Goal: Task Accomplishment & Management: Manage account settings

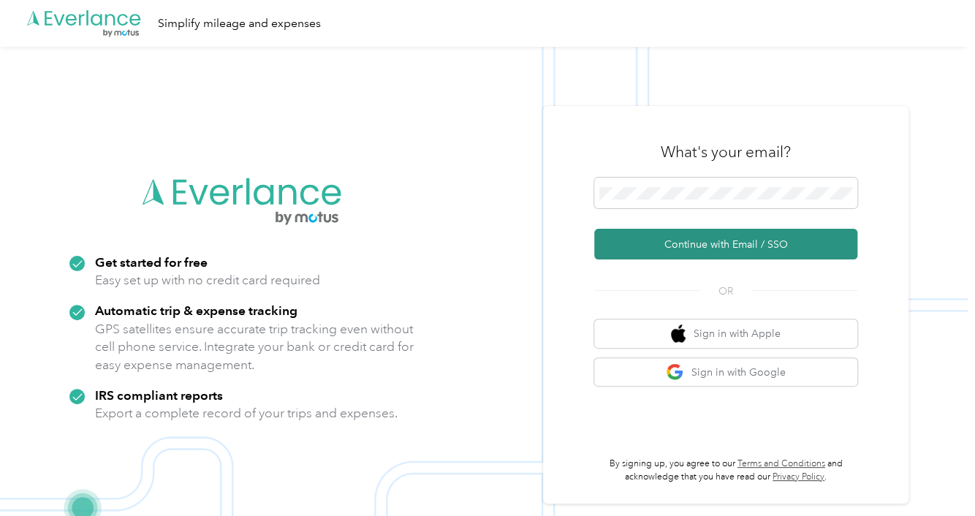
click at [689, 236] on button "Continue with Email / SSO" at bounding box center [725, 244] width 263 height 31
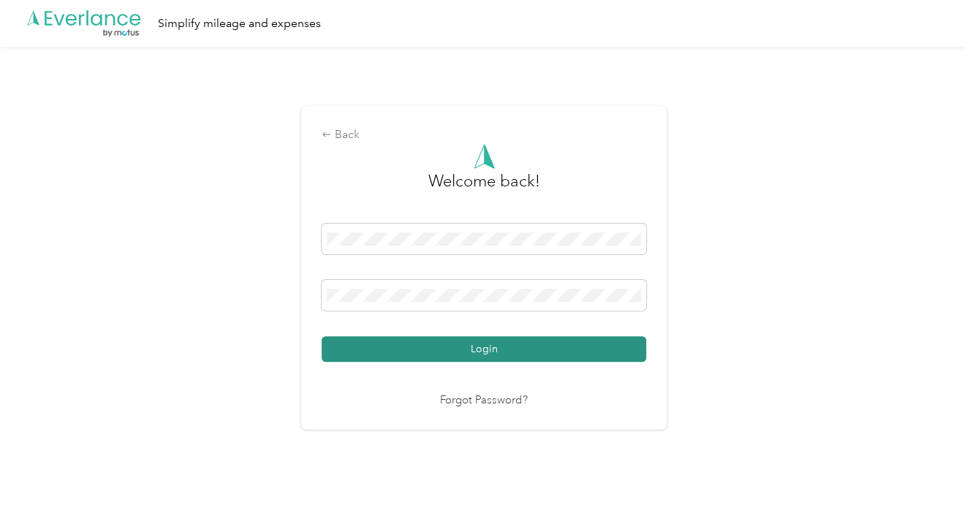
click at [449, 346] on button "Login" at bounding box center [484, 349] width 324 height 26
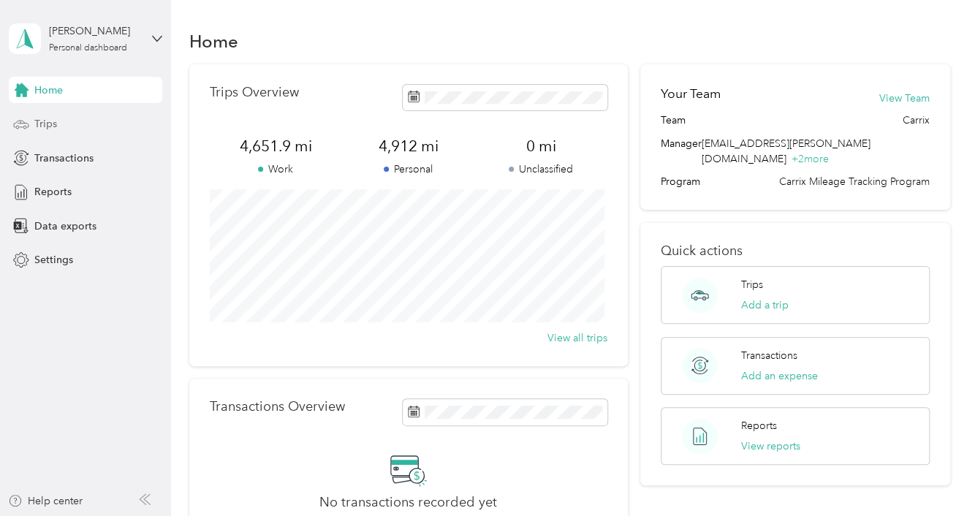
click at [50, 121] on span "Trips" at bounding box center [45, 123] width 23 height 15
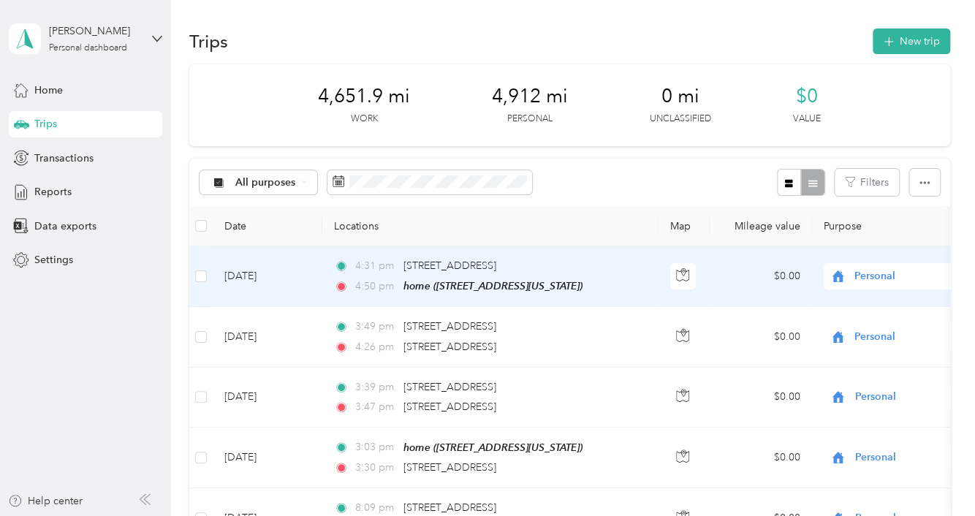
click at [837, 274] on icon at bounding box center [838, 276] width 12 height 12
click at [826, 303] on span "Carrix - Work" at bounding box center [884, 299] width 161 height 15
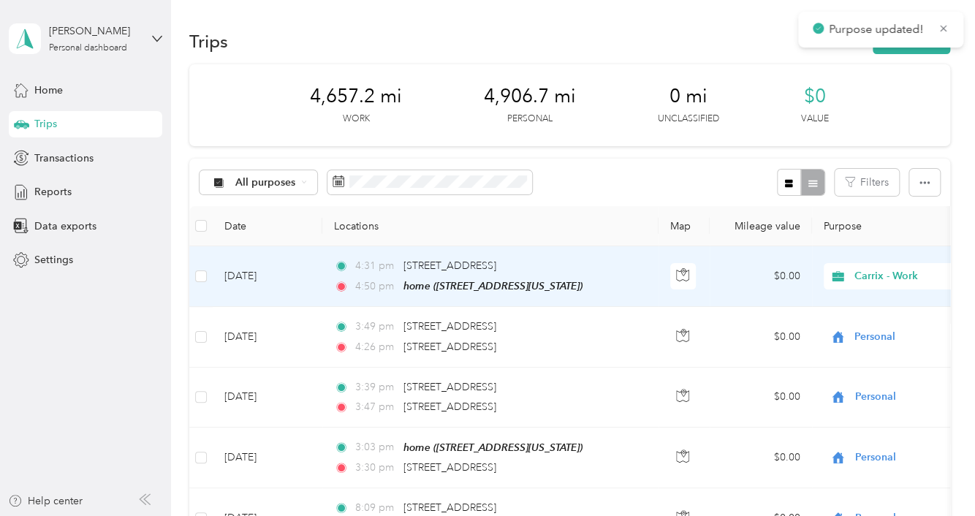
click at [880, 281] on span "Carrix - Work" at bounding box center [921, 276] width 134 height 16
click at [837, 328] on span "Personal" at bounding box center [896, 327] width 135 height 15
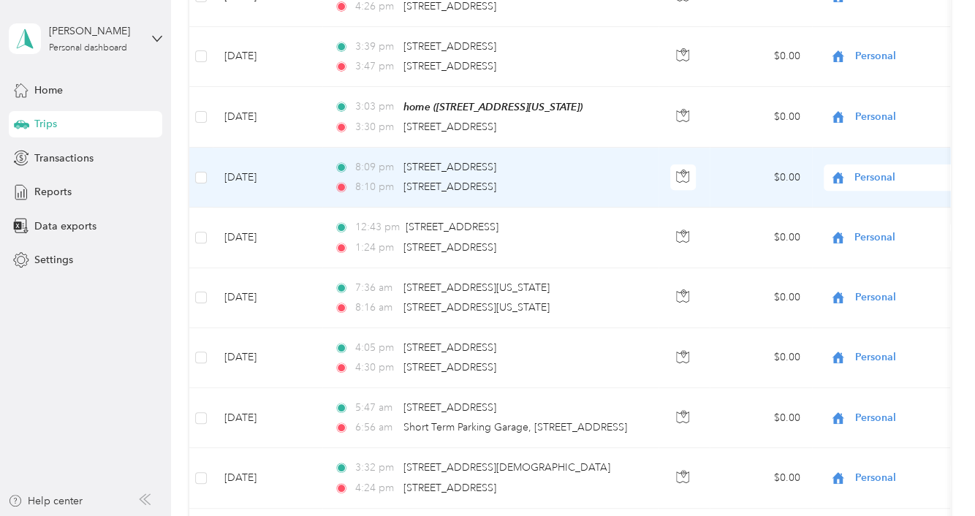
scroll to position [339, 0]
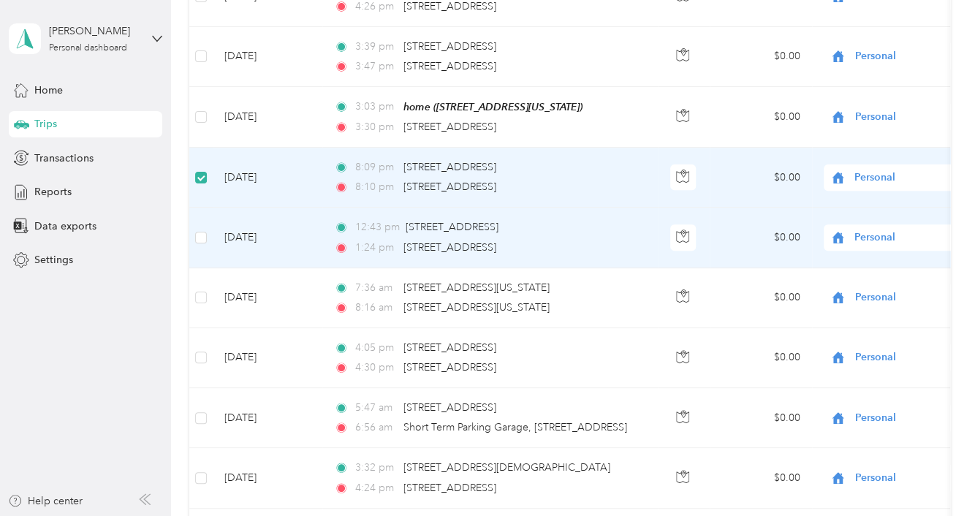
click at [211, 241] on tr "[DATE] 12:43 pm [STREET_ADDRESS] 1:24 pm [STREET_ADDRESS] $0.00 Personal GPS --" at bounding box center [746, 238] width 1114 height 60
drag, startPoint x: 191, startPoint y: 231, endPoint x: 203, endPoint y: 246, distance: 19.3
click at [209, 247] on td at bounding box center [200, 238] width 23 height 60
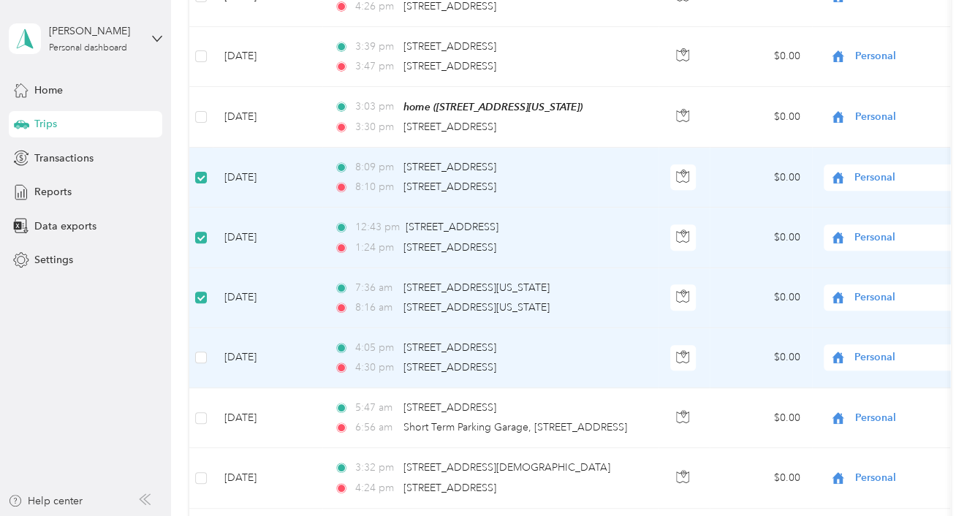
click at [197, 363] on td at bounding box center [200, 358] width 23 height 60
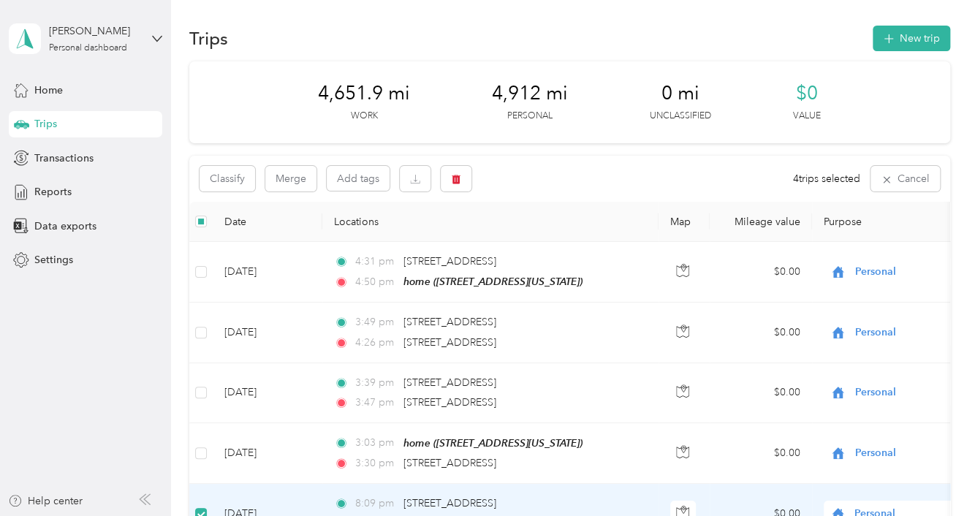
scroll to position [0, 0]
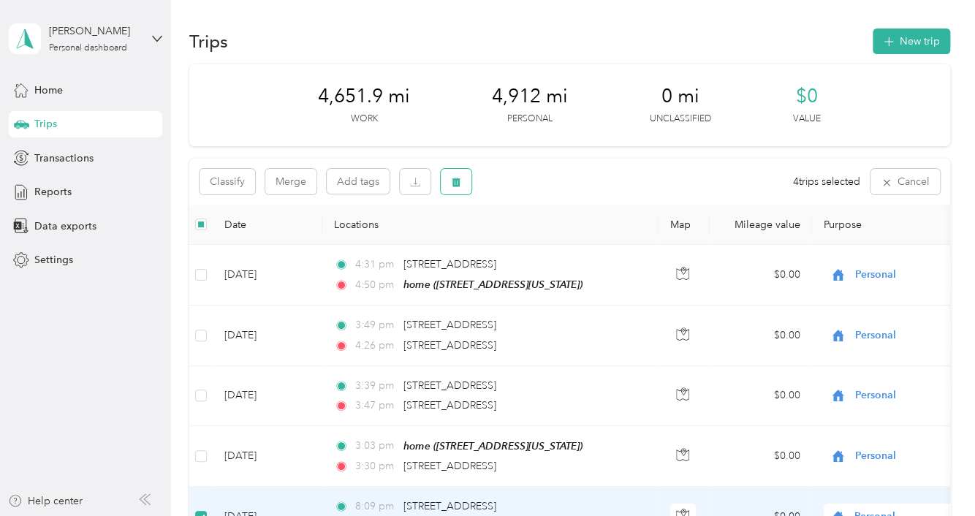
click at [454, 175] on span "button" at bounding box center [456, 181] width 10 height 12
click at [557, 246] on button "Yes" at bounding box center [564, 242] width 28 height 23
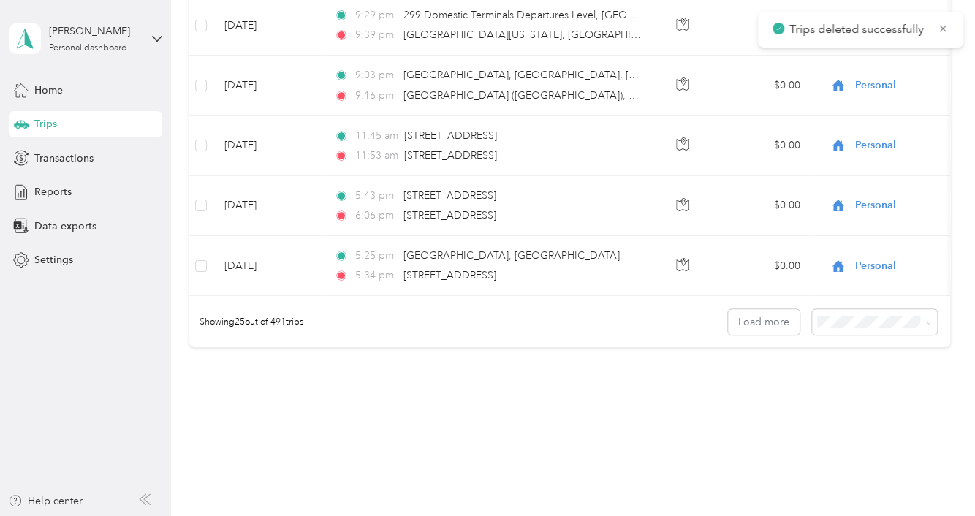
scroll to position [1494, 0]
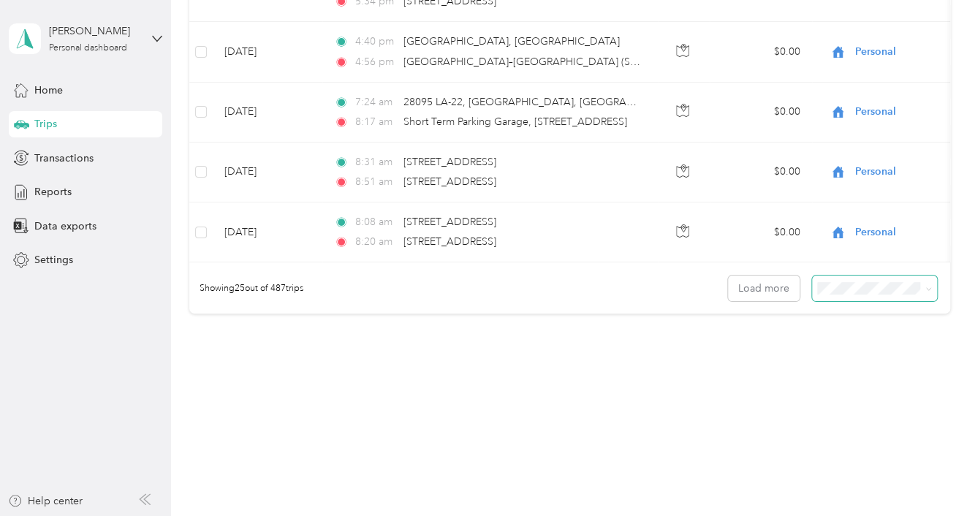
click at [927, 287] on icon at bounding box center [928, 289] width 7 height 7
click at [845, 365] on span "100 per load" at bounding box center [848, 365] width 60 height 12
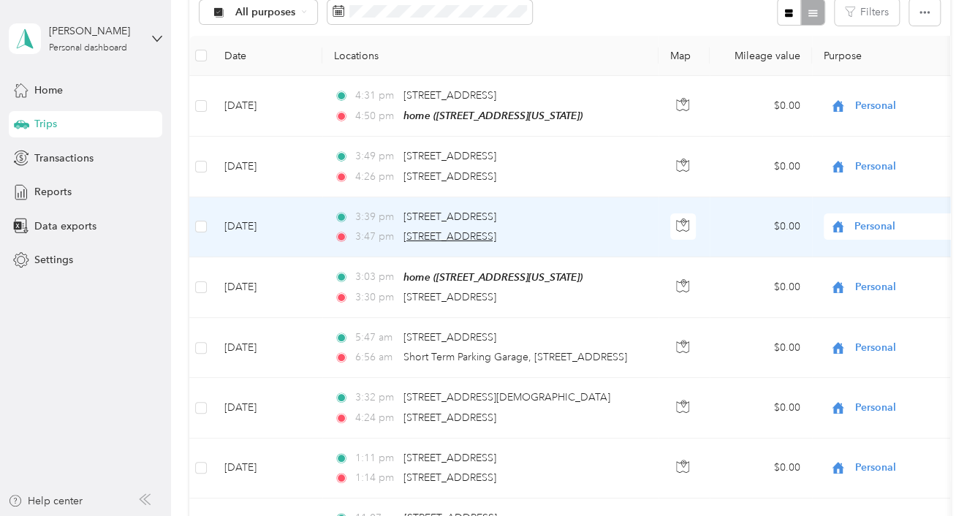
scroll to position [340, 0]
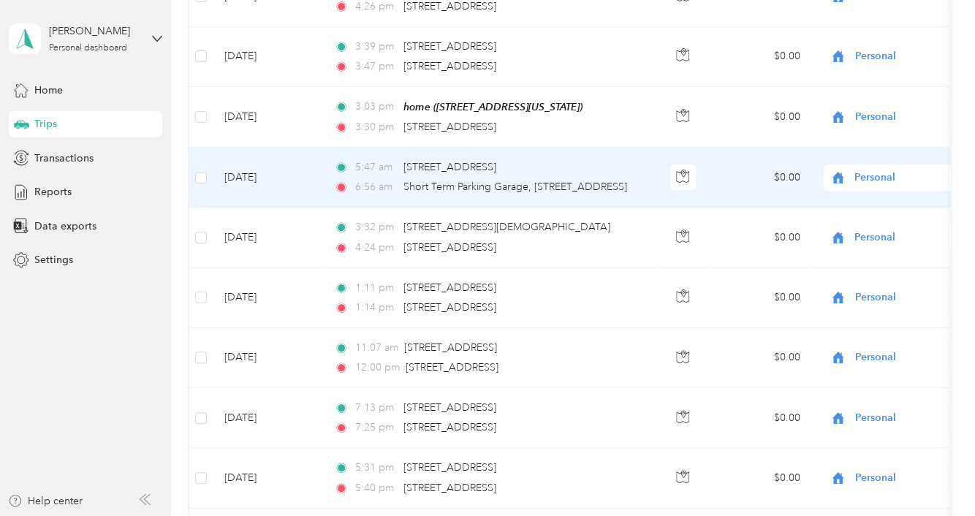
click at [859, 170] on span "Personal" at bounding box center [921, 178] width 134 height 16
click at [829, 202] on span "Carrix - Work" at bounding box center [884, 201] width 161 height 15
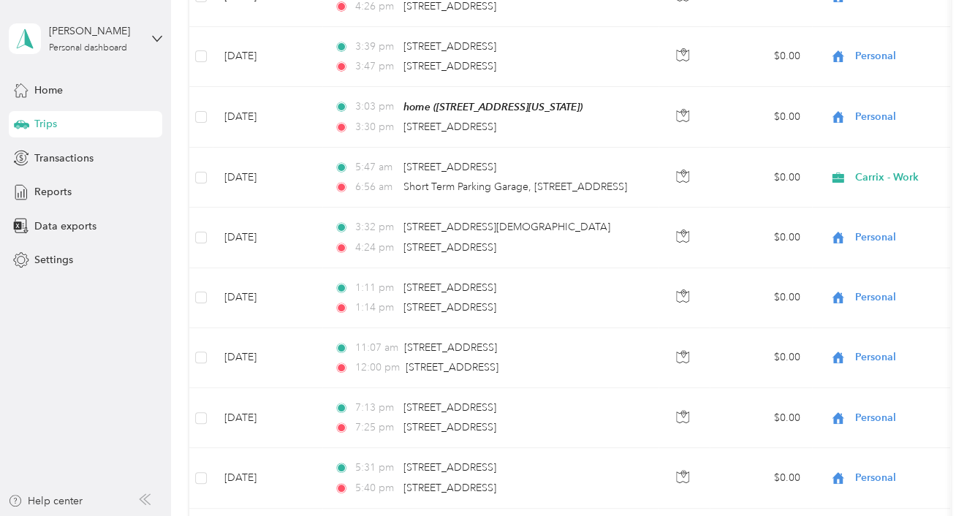
scroll to position [0, 0]
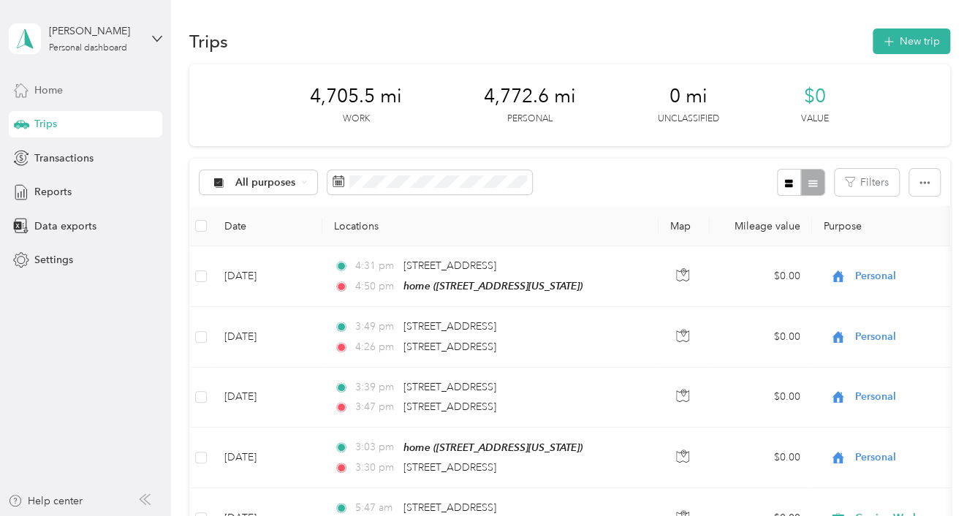
click at [56, 91] on span "Home" at bounding box center [48, 90] width 28 height 15
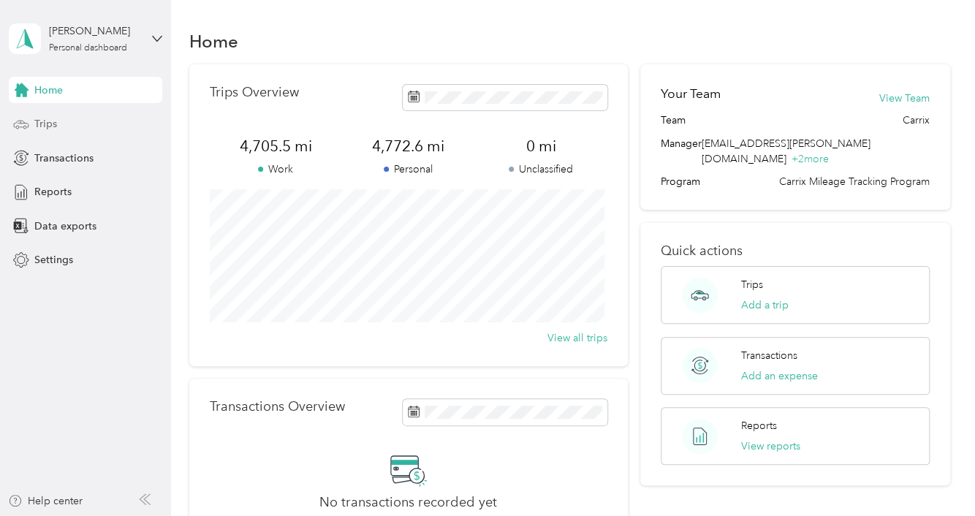
click at [56, 124] on span "Trips" at bounding box center [45, 123] width 23 height 15
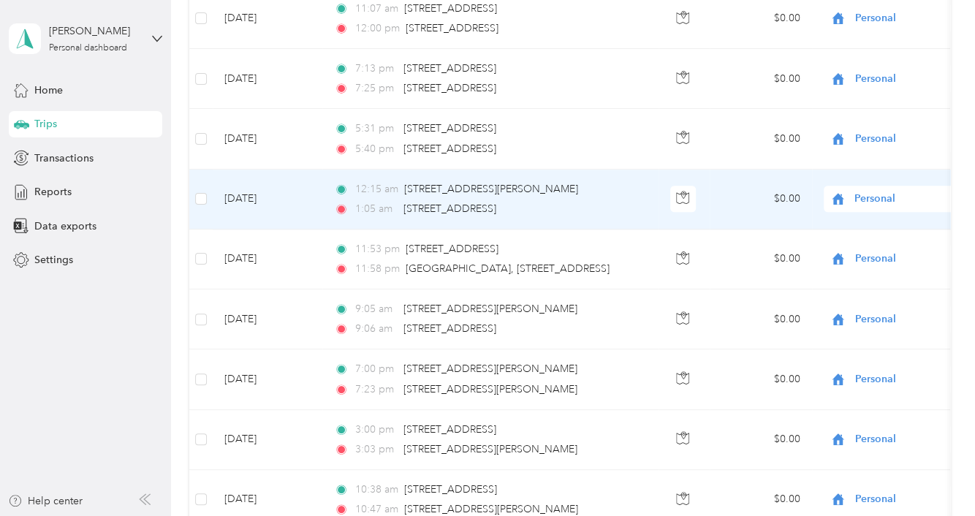
scroll to position [682, 0]
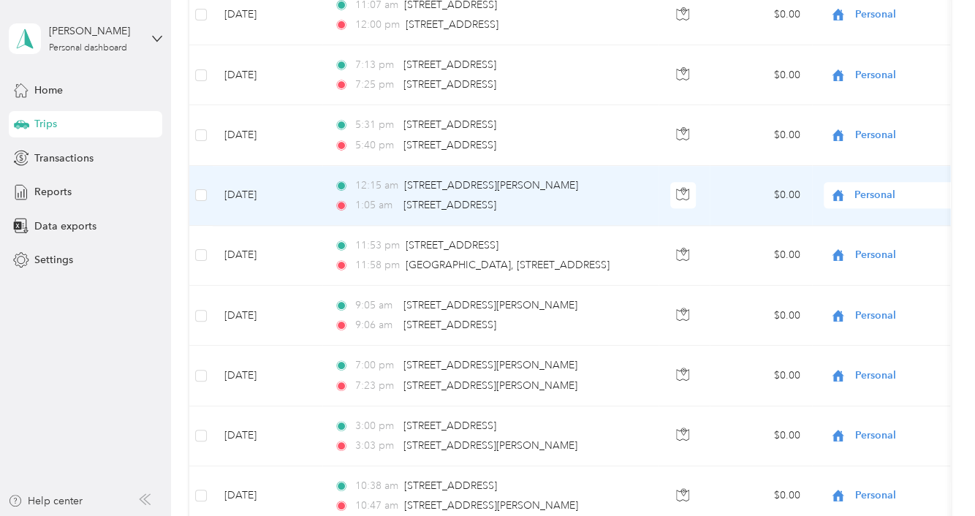
click at [859, 187] on span "Personal" at bounding box center [921, 195] width 134 height 16
click at [832, 216] on span "Carrix - Work" at bounding box center [896, 218] width 135 height 15
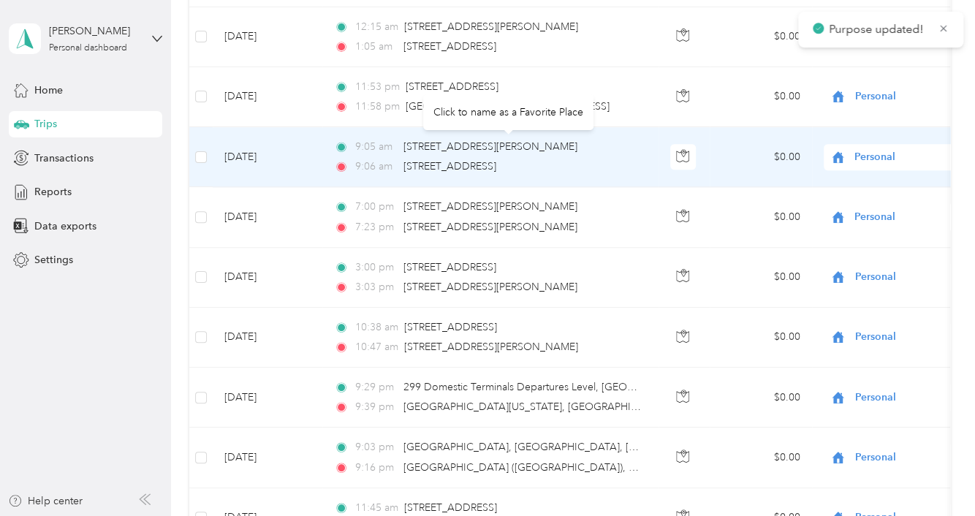
scroll to position [852, 0]
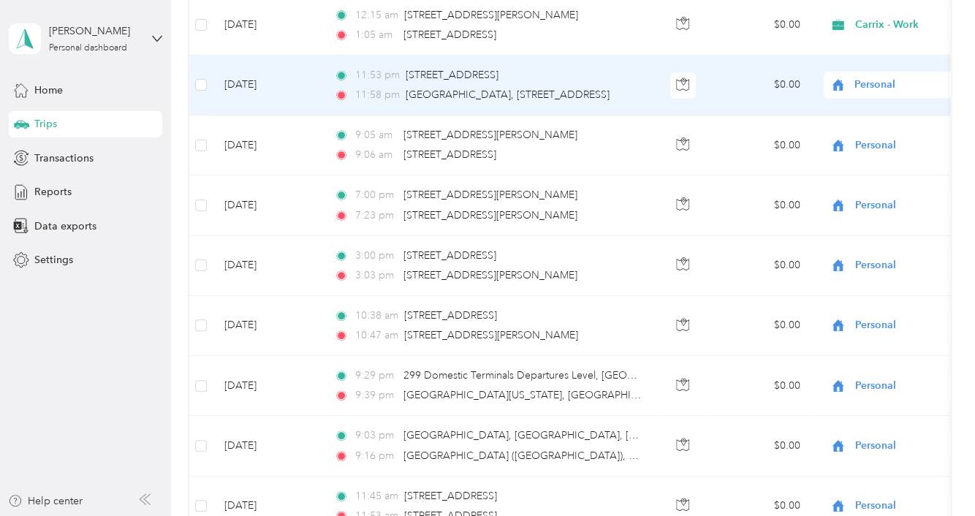
click at [856, 77] on span "Personal" at bounding box center [921, 85] width 134 height 16
click at [818, 114] on ol "Carrix - Work Personal" at bounding box center [884, 119] width 181 height 51
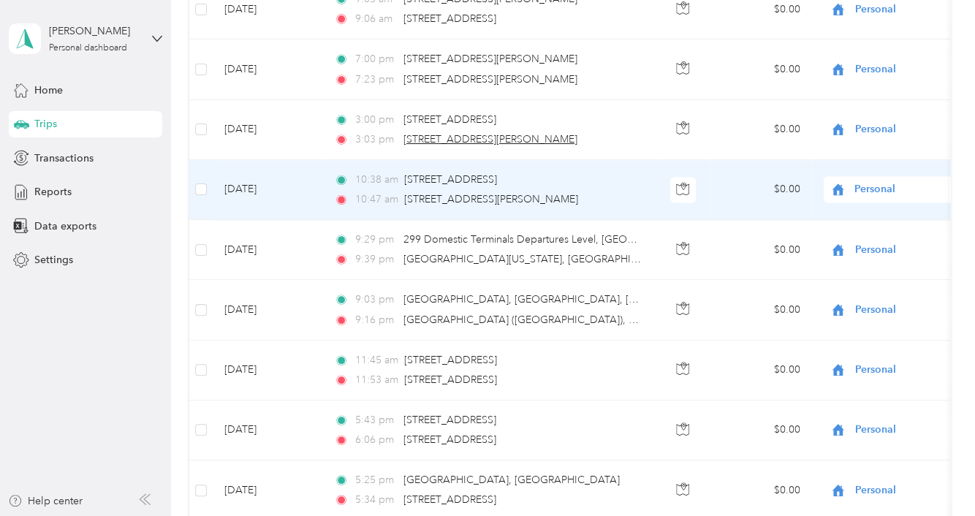
scroll to position [1023, 0]
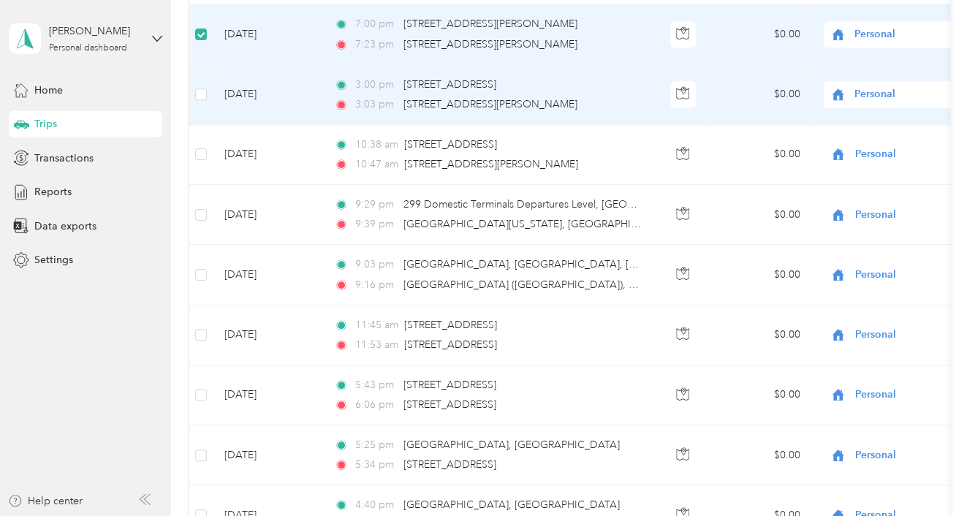
click at [209, 95] on td at bounding box center [200, 95] width 23 height 60
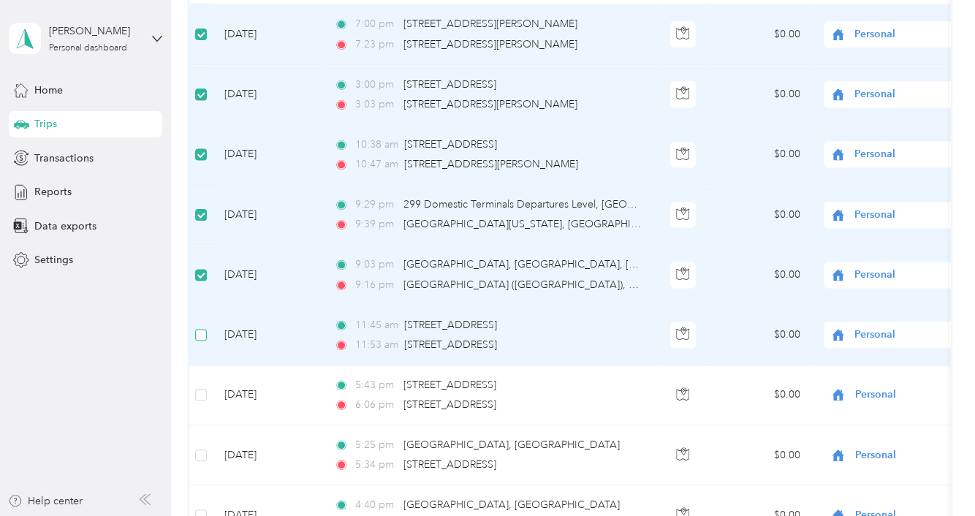
click at [195, 327] on label at bounding box center [201, 335] width 12 height 16
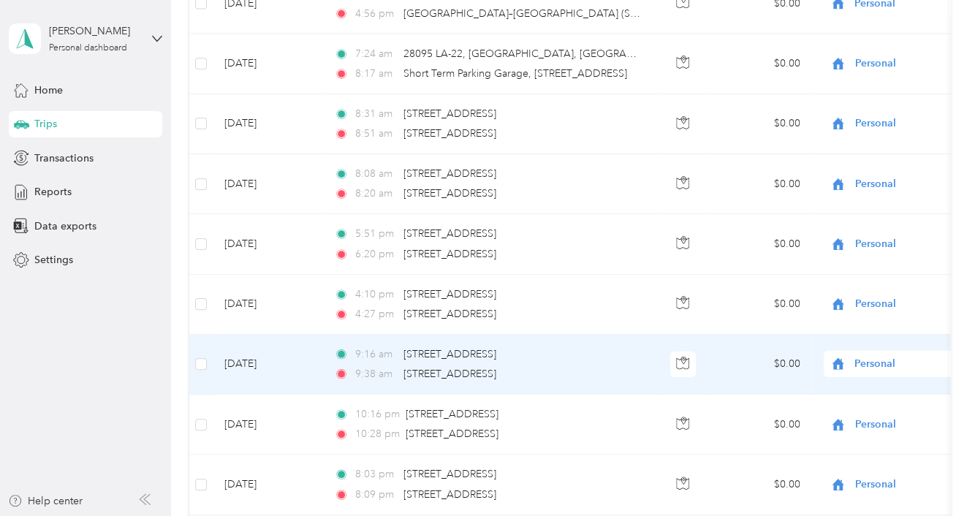
scroll to position [1363, 0]
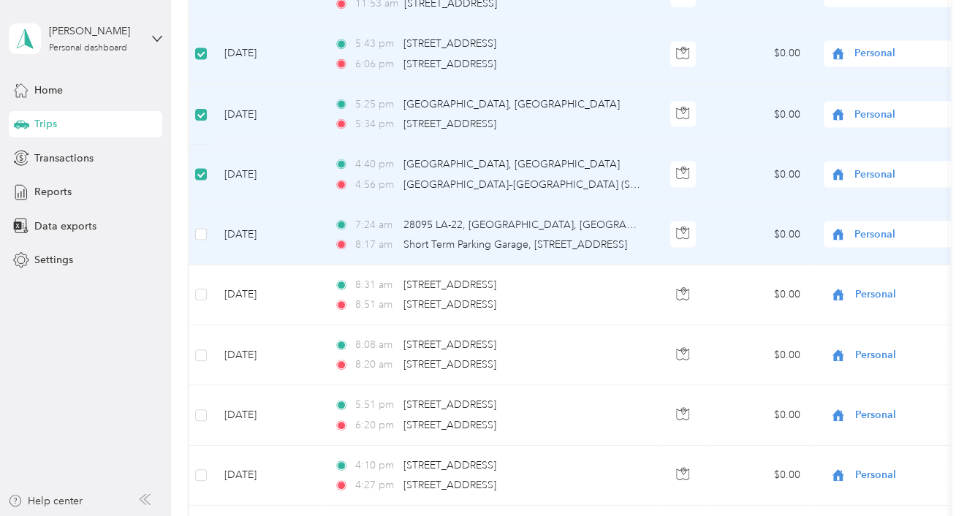
click at [192, 223] on td at bounding box center [200, 235] width 23 height 60
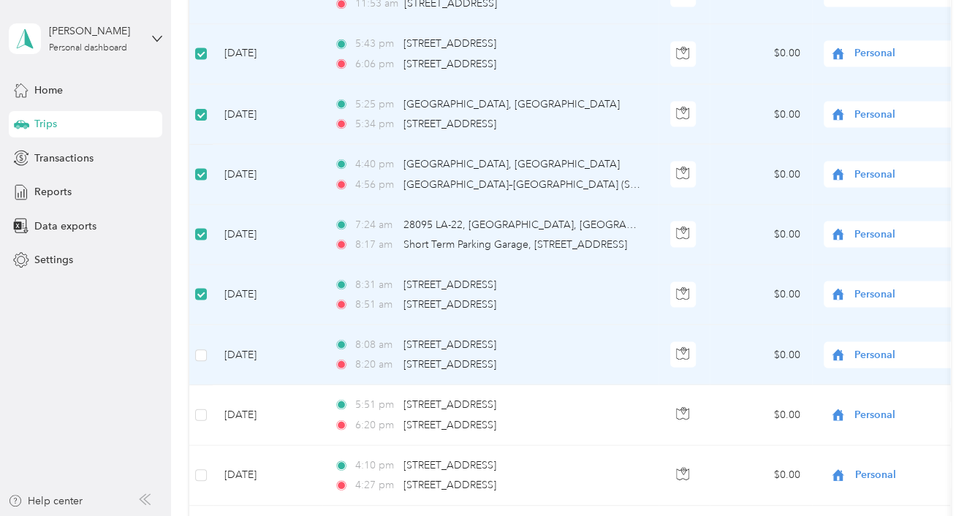
click at [193, 351] on td at bounding box center [200, 355] width 23 height 60
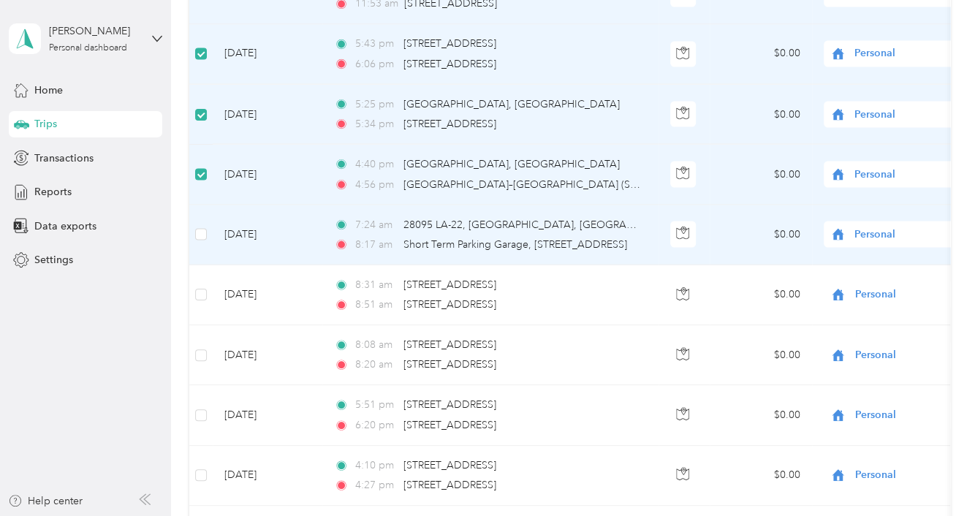
click at [848, 229] on span "Personal" at bounding box center [908, 235] width 159 height 16
click at [832, 261] on li "Carrix - Work" at bounding box center [884, 257] width 181 height 26
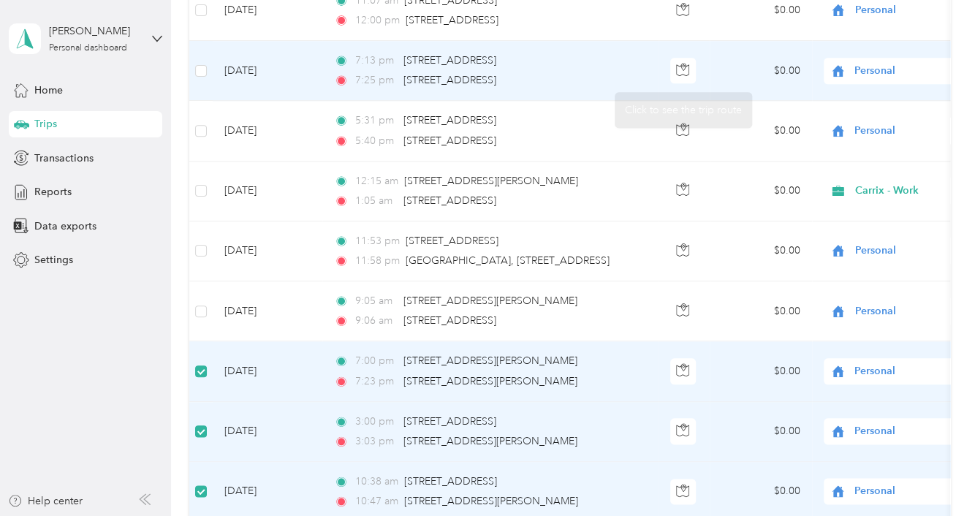
scroll to position [682, 0]
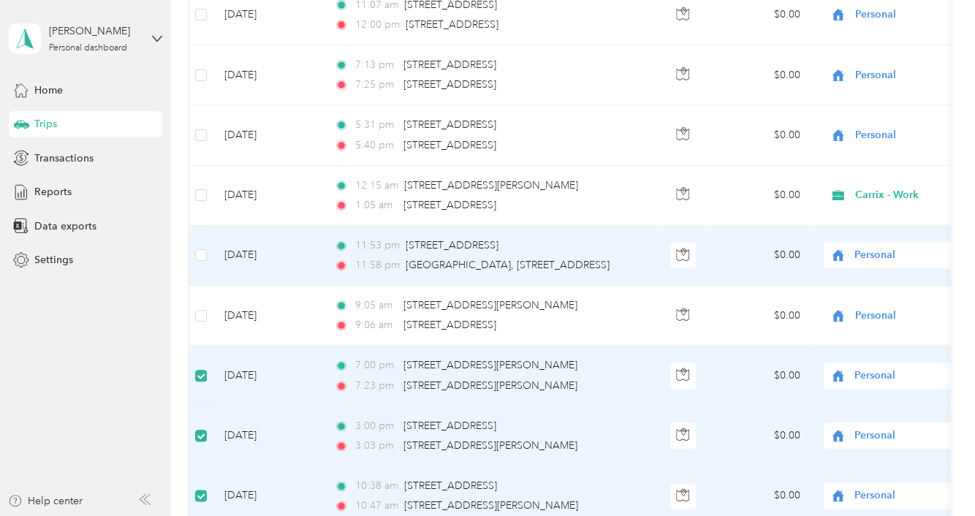
click at [856, 254] on span "Personal" at bounding box center [921, 255] width 134 height 16
click at [844, 275] on span "Carrix - Work" at bounding box center [896, 278] width 135 height 15
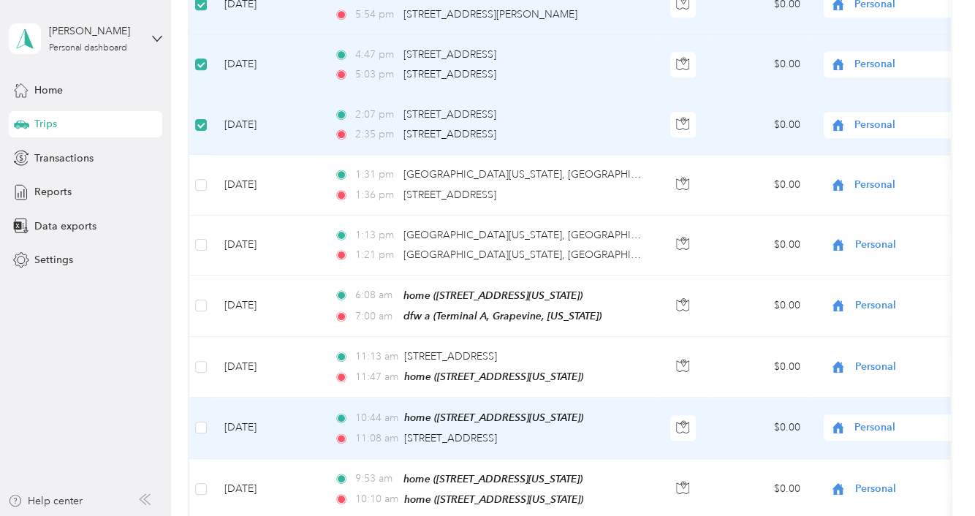
scroll to position [3069, 0]
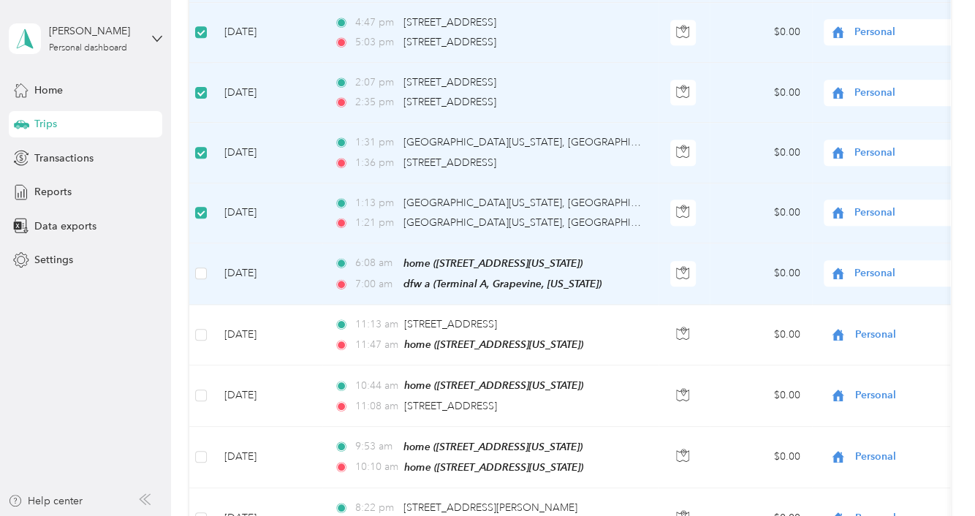
click at [848, 265] on span "Personal" at bounding box center [908, 273] width 159 height 16
click at [849, 287] on span "Carrix - Work" at bounding box center [896, 288] width 135 height 15
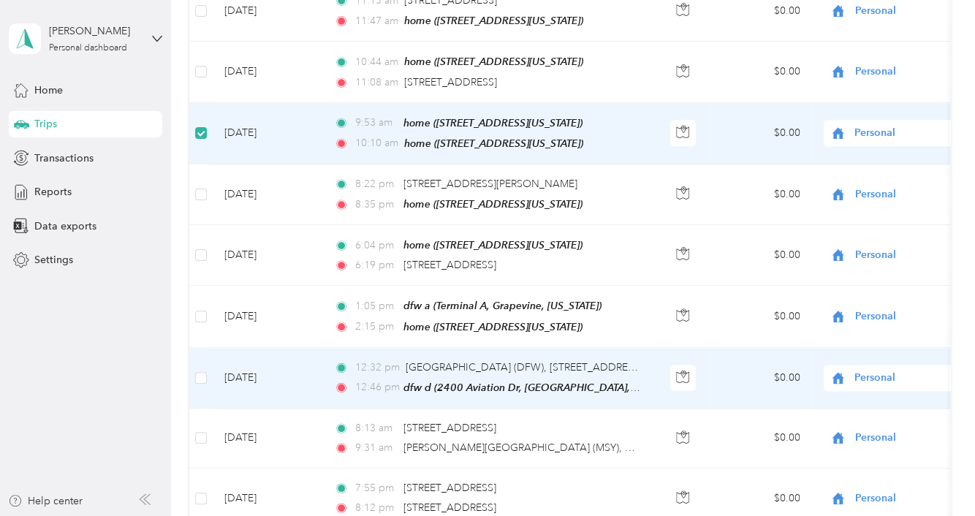
scroll to position [3409, 0]
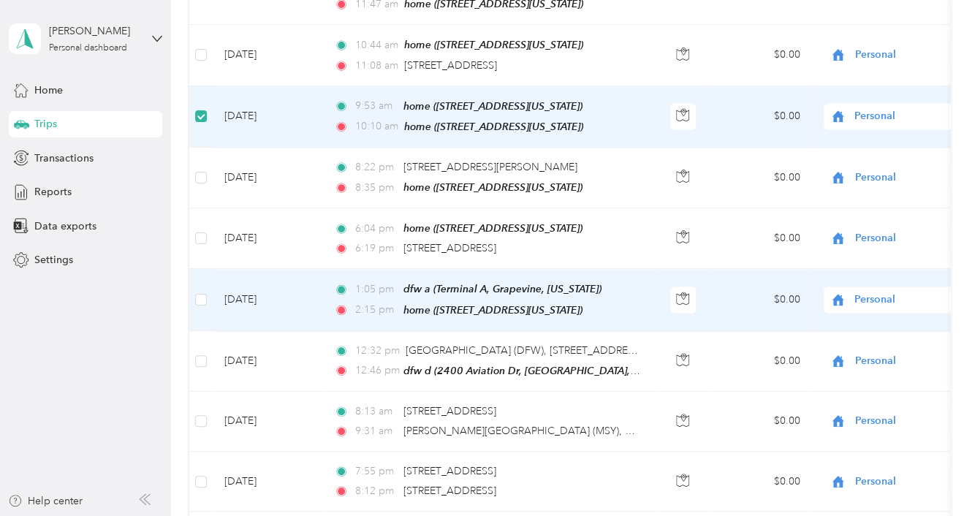
click at [894, 292] on span "Personal" at bounding box center [921, 300] width 134 height 16
click at [819, 313] on li "Carrix - Work" at bounding box center [884, 310] width 181 height 26
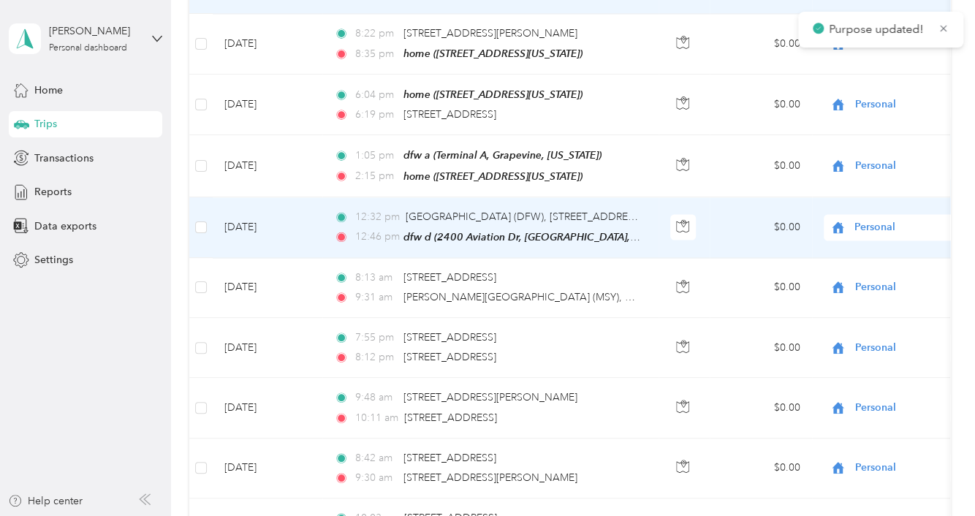
scroll to position [3580, 0]
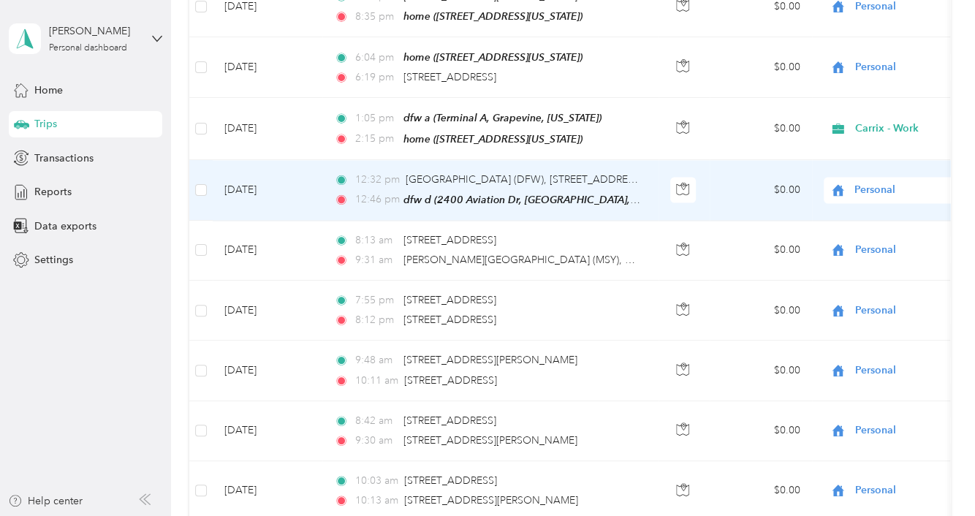
click at [874, 182] on span "Personal" at bounding box center [921, 190] width 134 height 16
click at [840, 199] on li "Carrix - Work" at bounding box center [884, 196] width 181 height 26
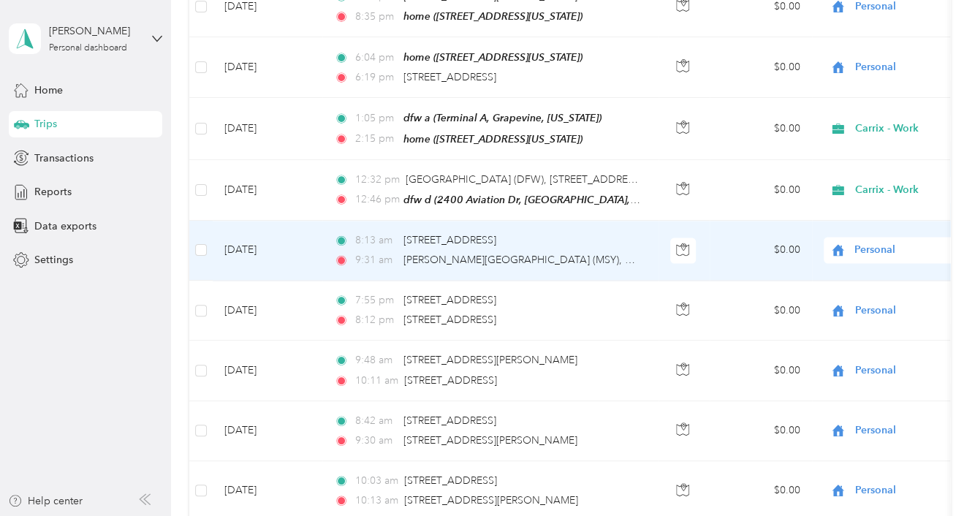
click at [845, 244] on icon at bounding box center [838, 250] width 18 height 12
click at [827, 255] on span "Carrix - Work" at bounding box center [884, 255] width 161 height 15
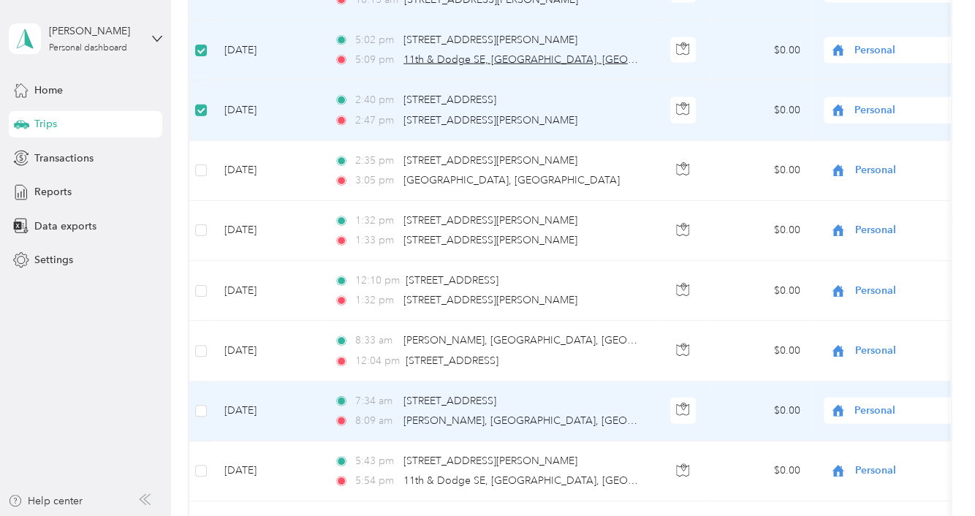
scroll to position [4092, 0]
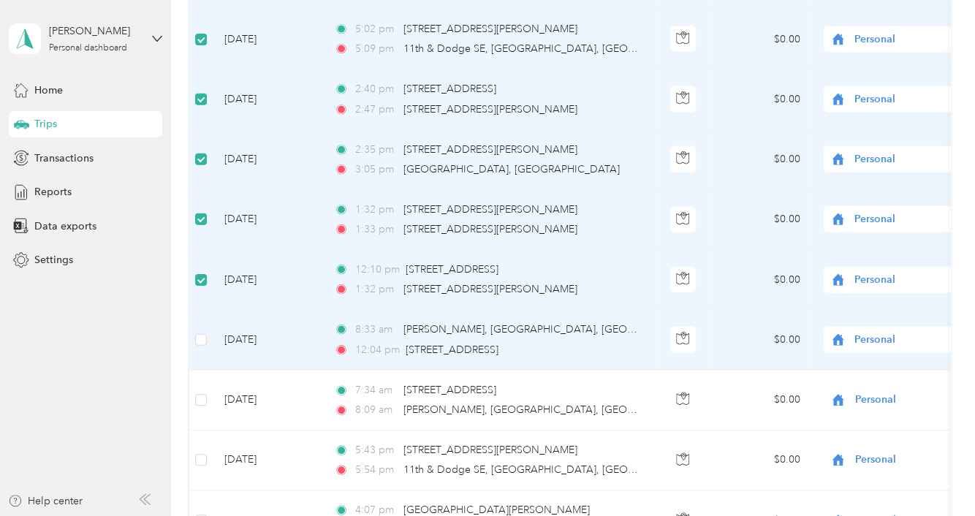
click at [207, 322] on td at bounding box center [200, 340] width 23 height 60
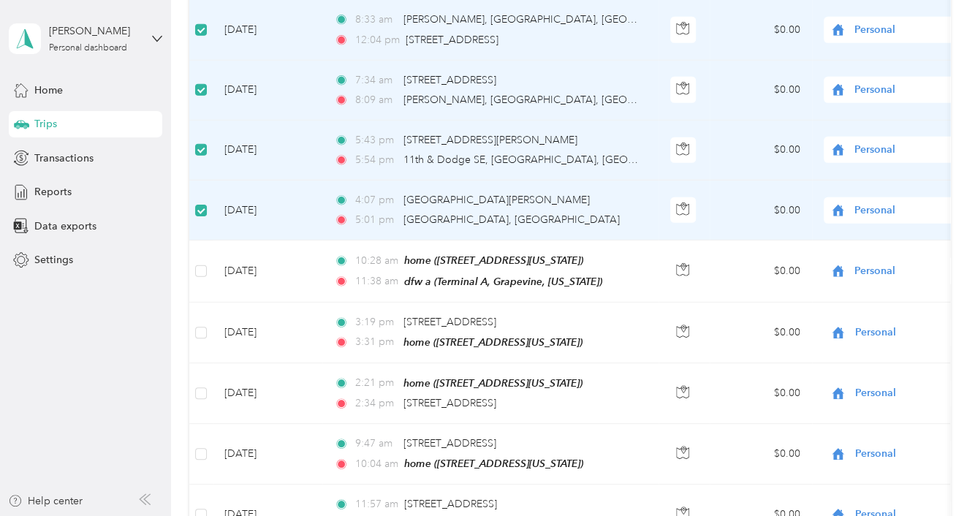
scroll to position [4432, 0]
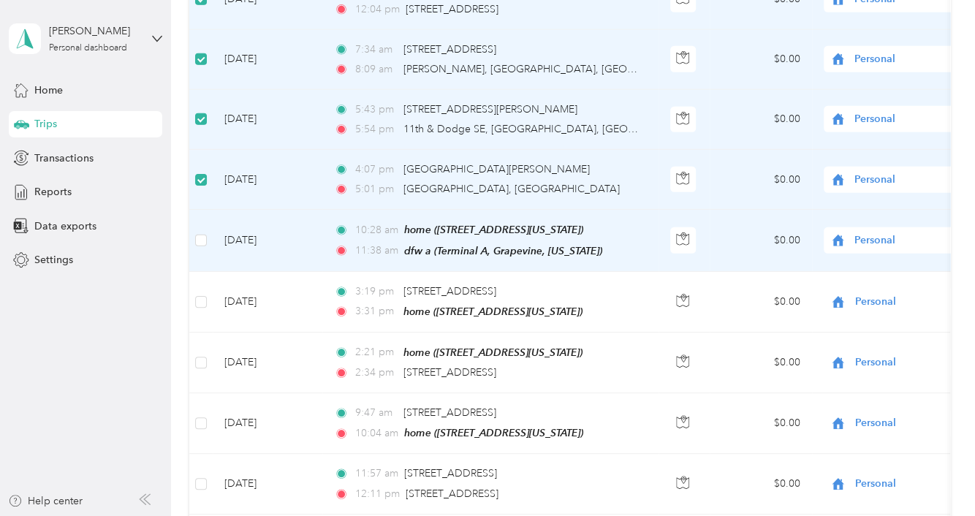
click at [883, 232] on span "Personal" at bounding box center [921, 240] width 134 height 16
click at [833, 247] on li "Carrix - Work" at bounding box center [884, 243] width 181 height 26
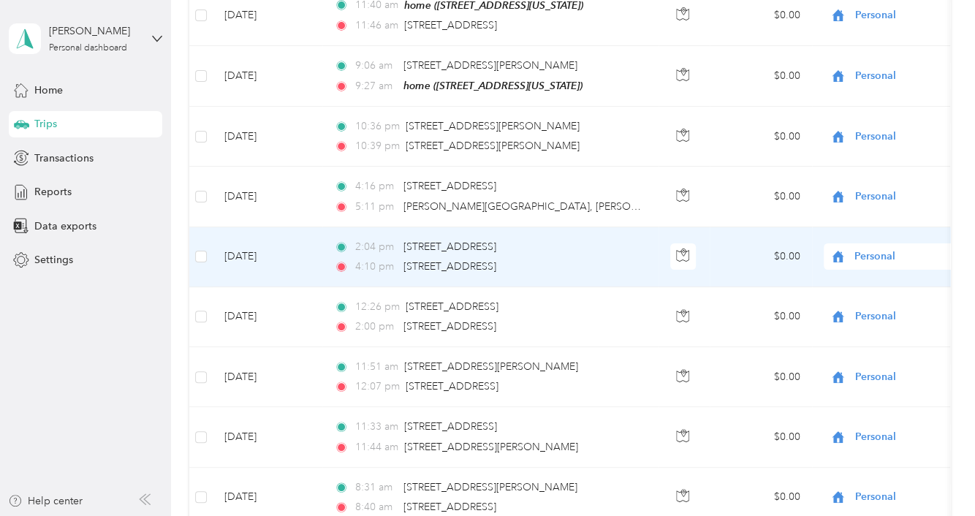
scroll to position [4944, 0]
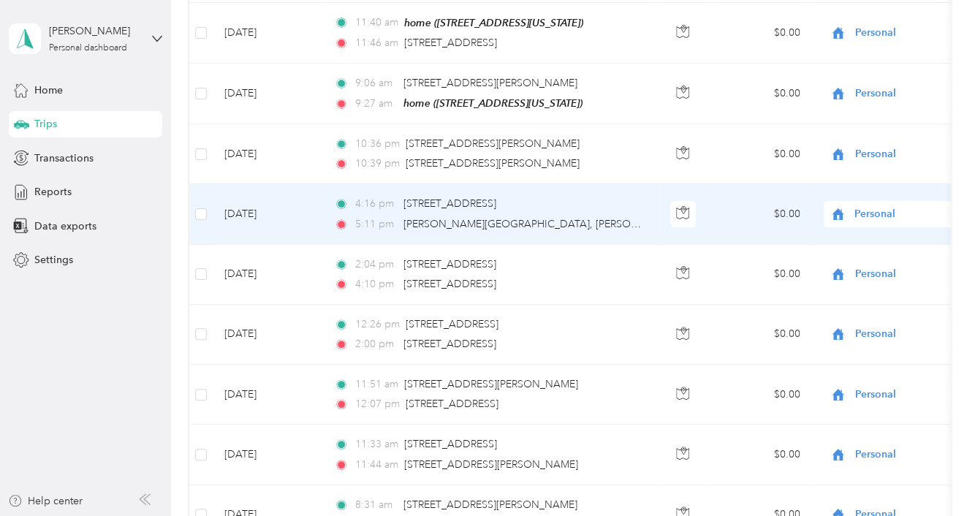
click at [867, 206] on span "Personal" at bounding box center [921, 214] width 134 height 16
click at [844, 208] on span "Carrix - Work" at bounding box center [896, 206] width 135 height 15
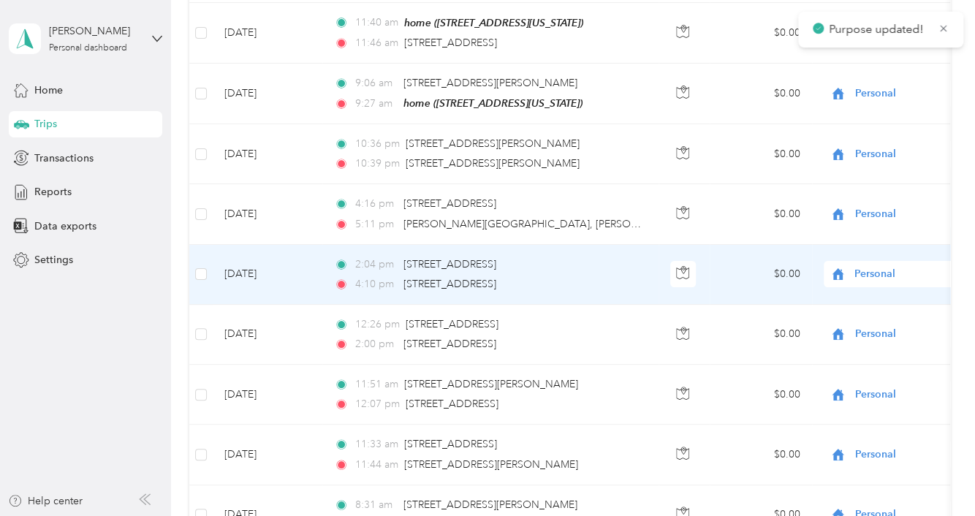
click at [852, 266] on span "Personal" at bounding box center [908, 274] width 159 height 16
click at [833, 273] on span "Carrix - Work" at bounding box center [896, 272] width 135 height 15
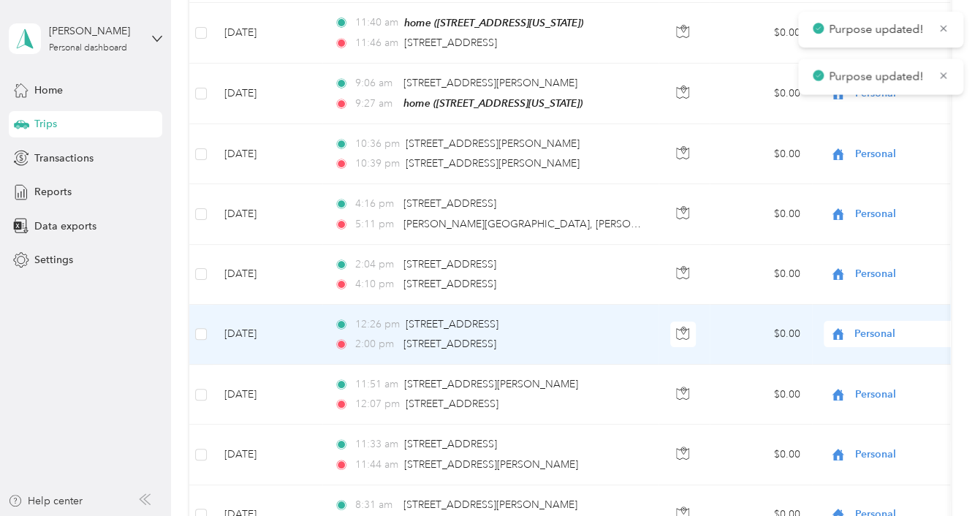
click at [839, 328] on icon at bounding box center [838, 334] width 18 height 12
click at [817, 331] on icon at bounding box center [813, 328] width 18 height 12
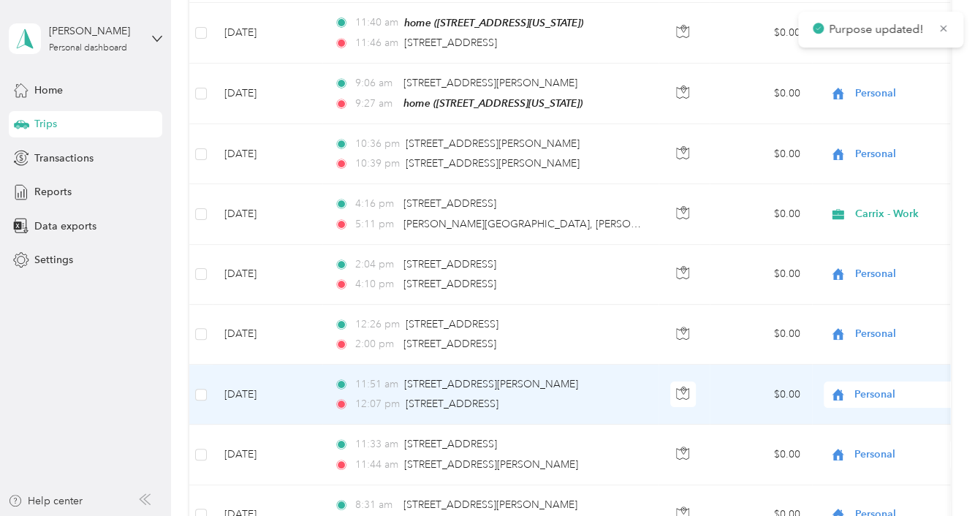
click at [851, 387] on span "Personal" at bounding box center [908, 395] width 159 height 16
click at [809, 387] on span "Carrix - Work" at bounding box center [884, 393] width 161 height 15
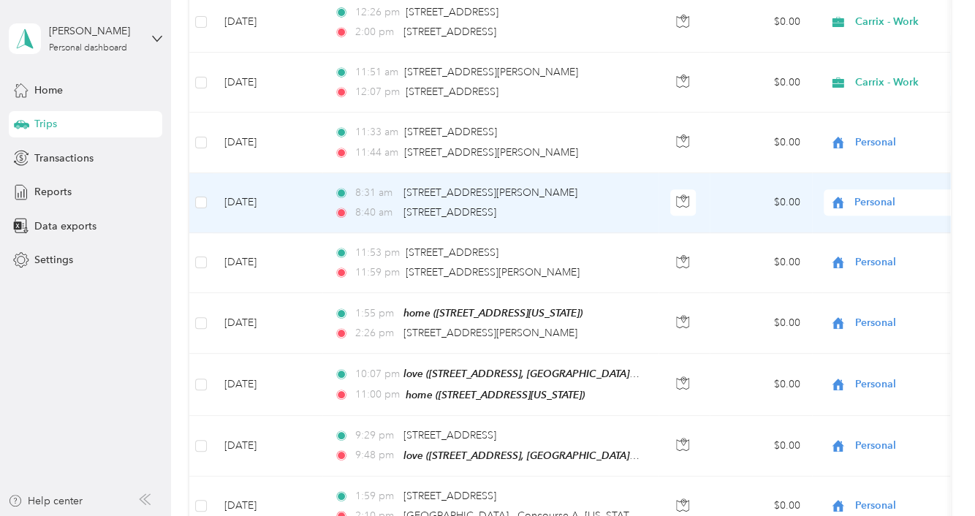
scroll to position [5285, 0]
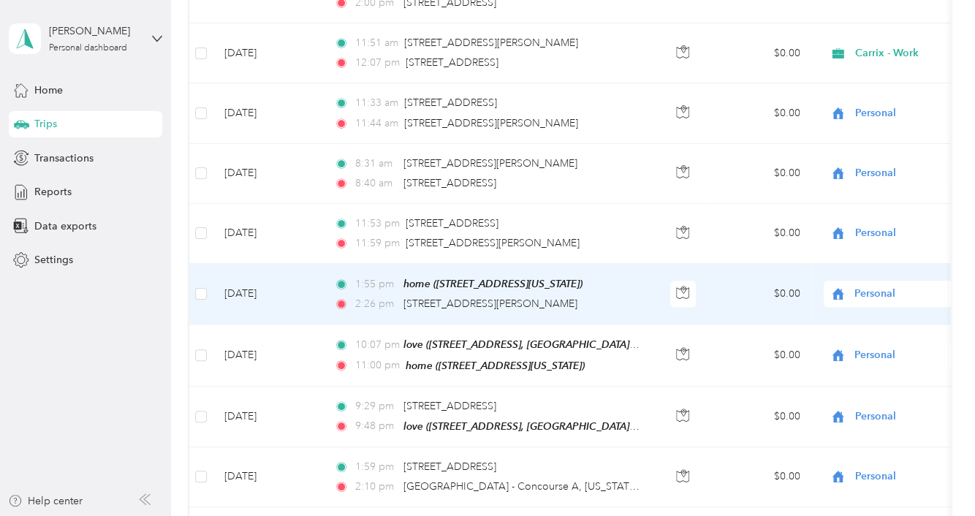
click at [872, 286] on span "Personal" at bounding box center [921, 294] width 134 height 16
click at [870, 286] on span "Personal" at bounding box center [921, 294] width 134 height 16
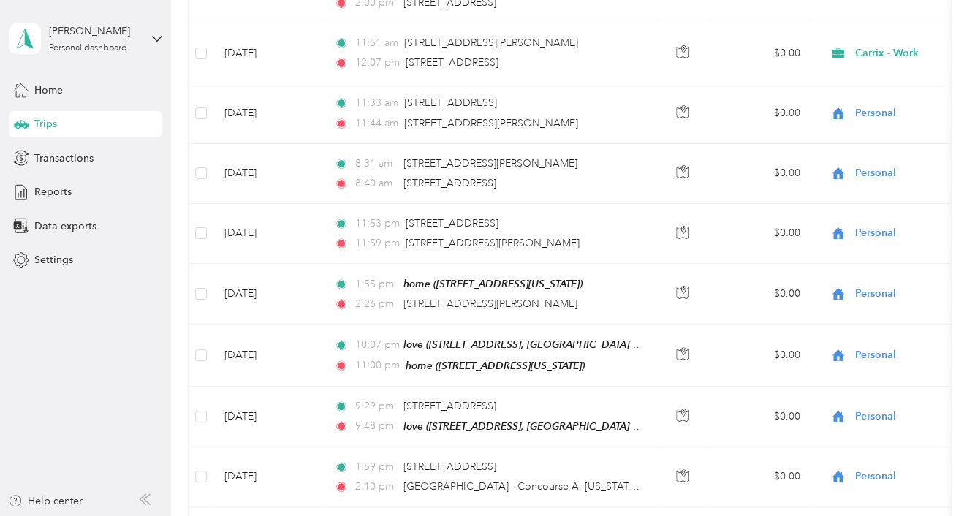
click at [967, 199] on div "Trips New trip 5,046.3 mi Work 4,431.8 mi Personal 0 mi Unclassified $0 Value C…" at bounding box center [569, 258] width 796 height 516
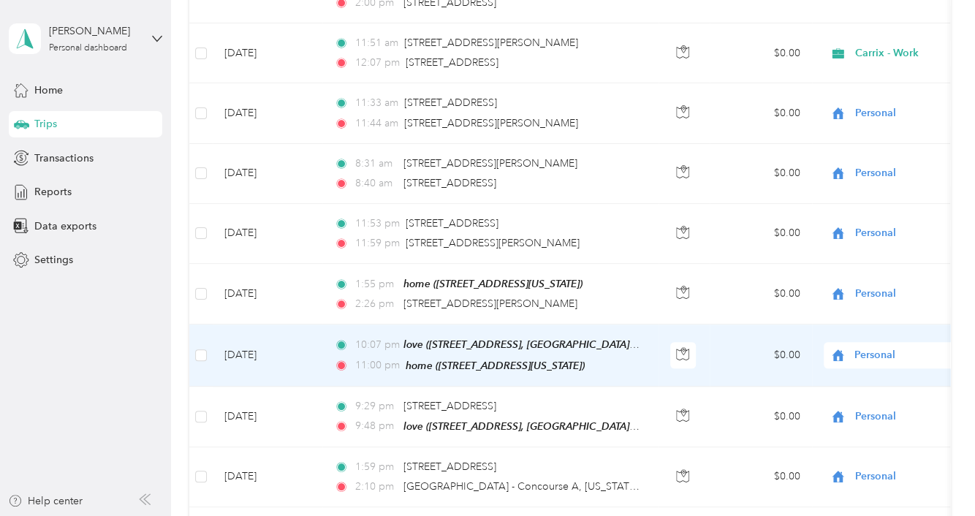
click at [859, 347] on span "Personal" at bounding box center [921, 355] width 134 height 16
click at [848, 351] on li "Carrix - Work" at bounding box center [884, 352] width 181 height 26
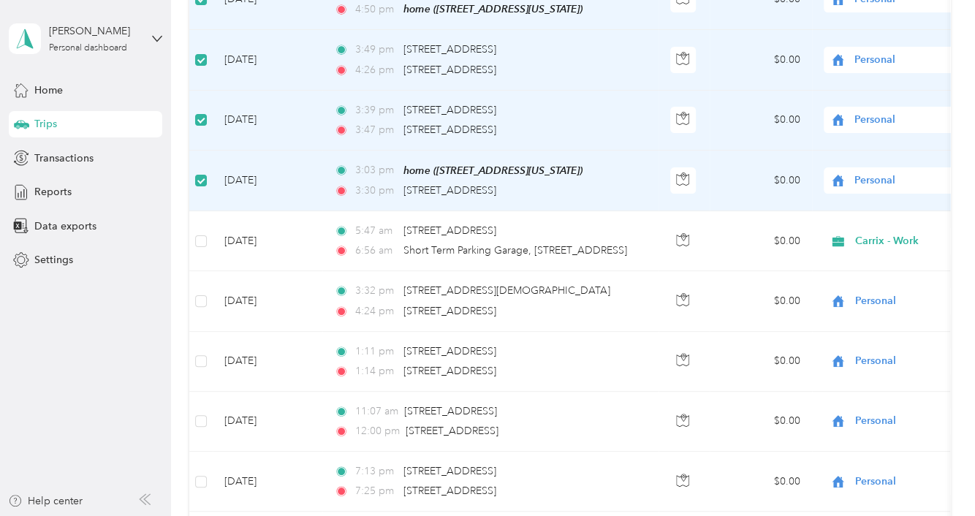
scroll to position [0, 0]
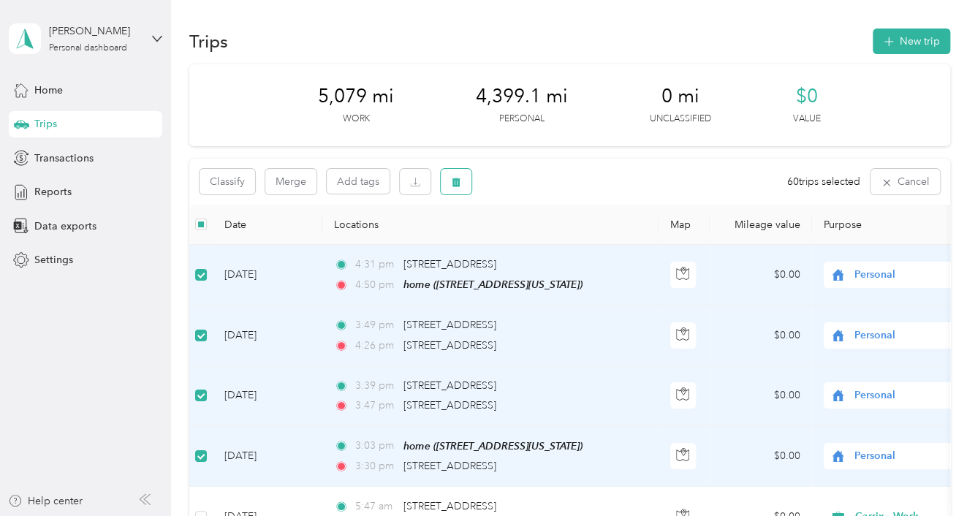
click at [451, 185] on button "button" at bounding box center [456, 182] width 31 height 26
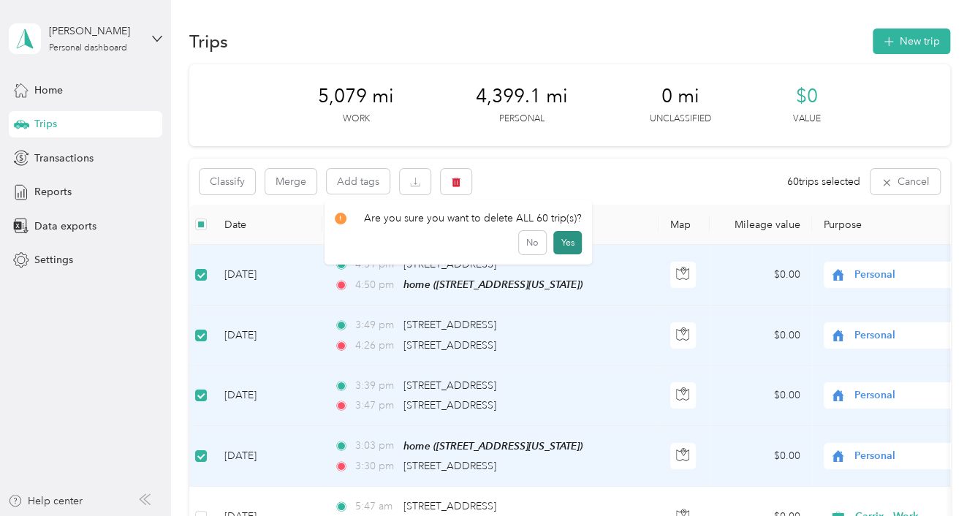
click at [553, 240] on button "Yes" at bounding box center [567, 242] width 28 height 23
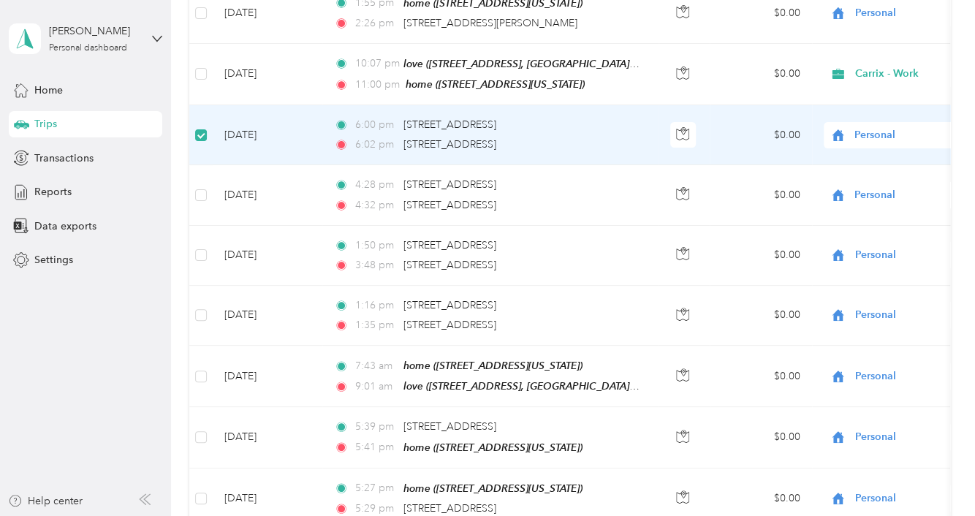
scroll to position [2556, 0]
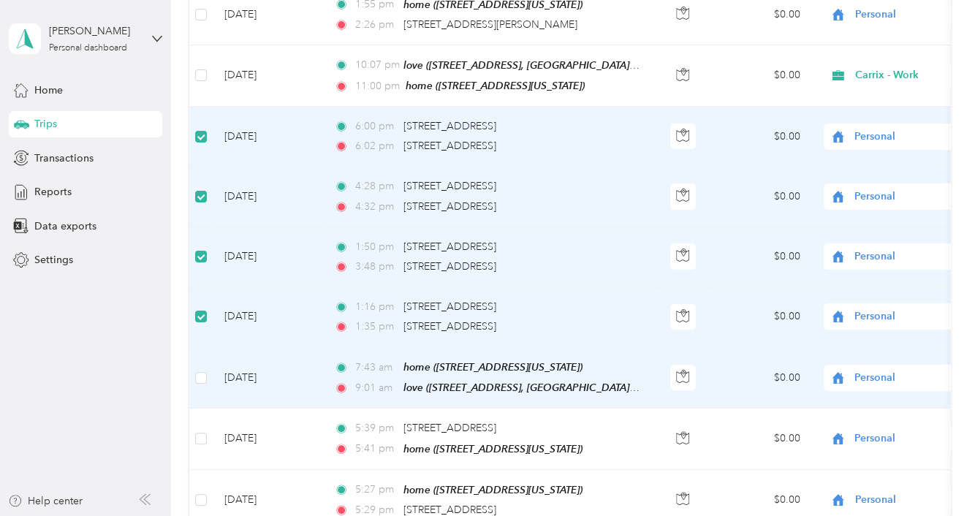
click at [891, 370] on span "Personal" at bounding box center [921, 378] width 134 height 16
click at [826, 376] on span "Carrix - Work" at bounding box center [884, 383] width 161 height 15
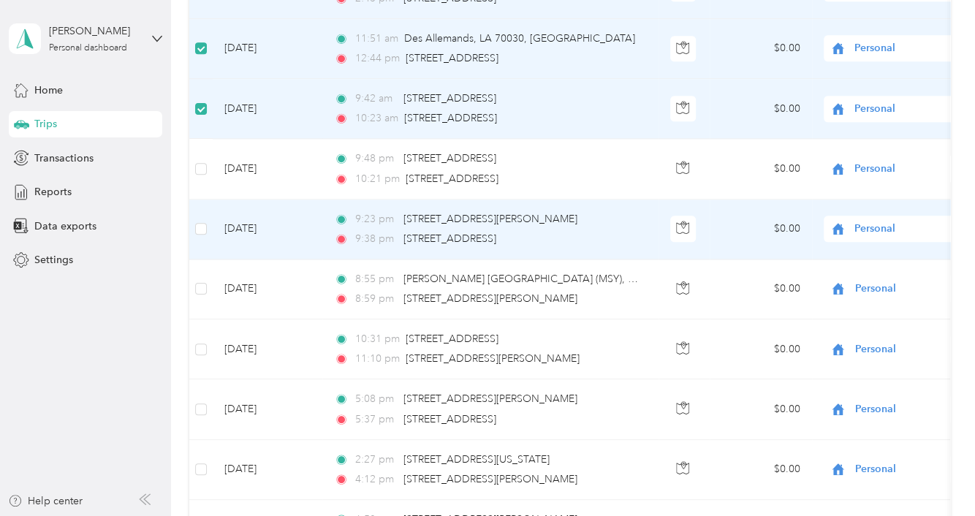
scroll to position [3238, 0]
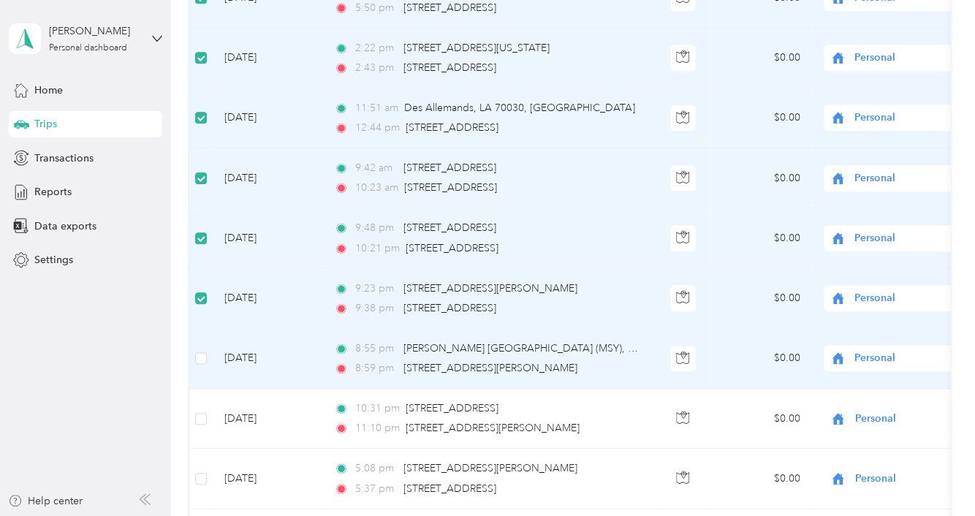
click at [847, 350] on span "Personal" at bounding box center [908, 358] width 159 height 16
click at [851, 365] on li "Carrix - Work" at bounding box center [884, 359] width 181 height 26
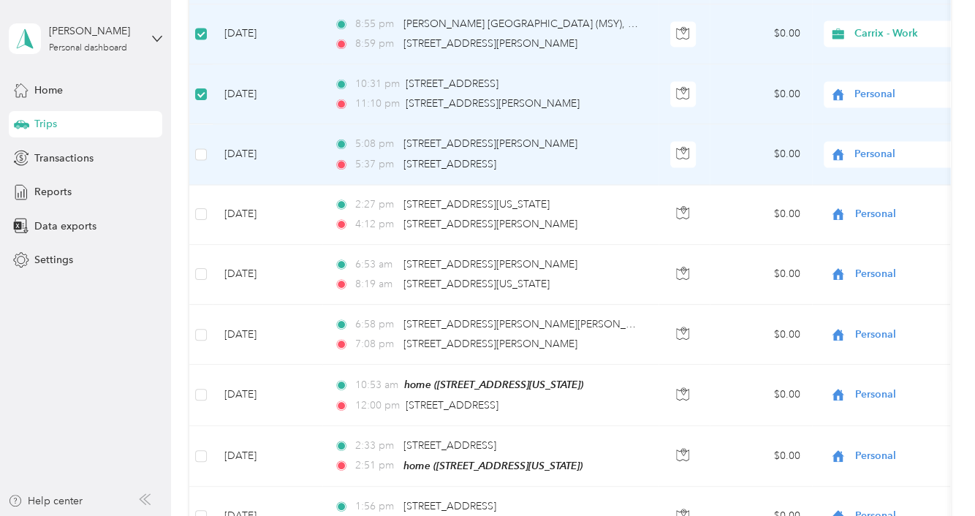
scroll to position [3579, 0]
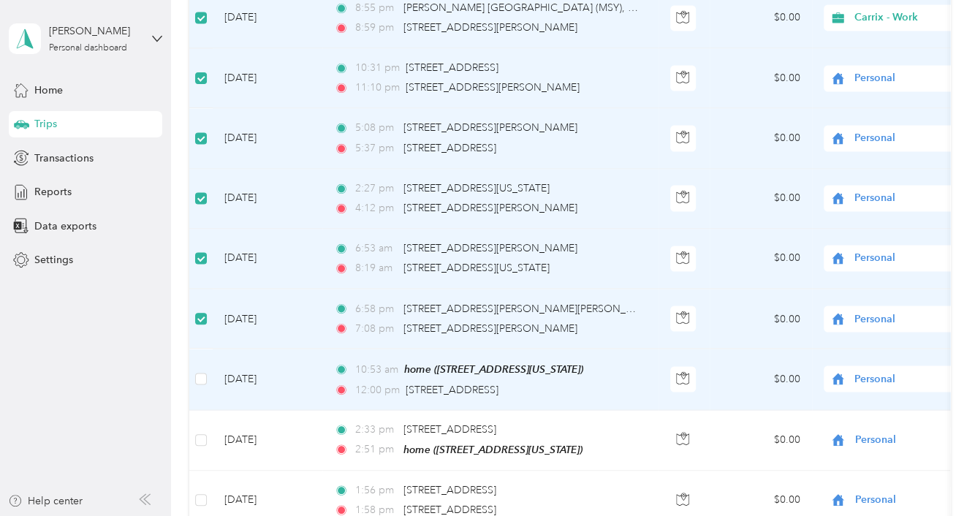
click at [856, 370] on span "Personal" at bounding box center [921, 378] width 134 height 16
click at [836, 385] on ol "Carrix - Work Personal" at bounding box center [884, 390] width 181 height 51
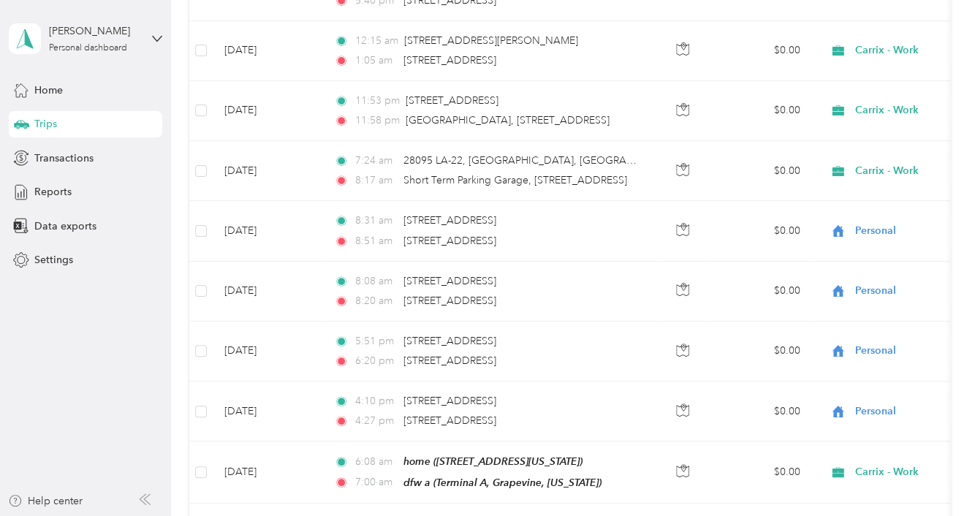
scroll to position [0, 0]
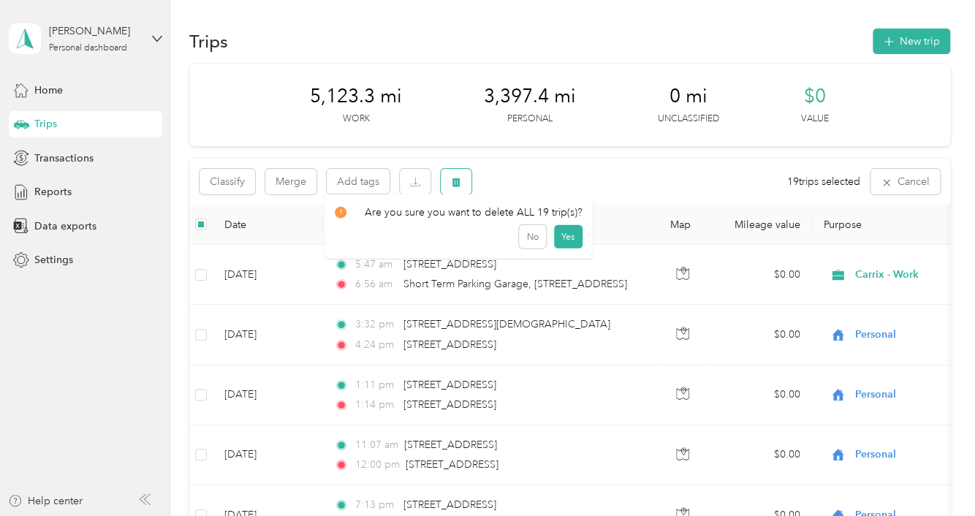
click at [456, 181] on icon "button" at bounding box center [456, 182] width 9 height 9
click at [558, 243] on button "Yes" at bounding box center [567, 242] width 28 height 23
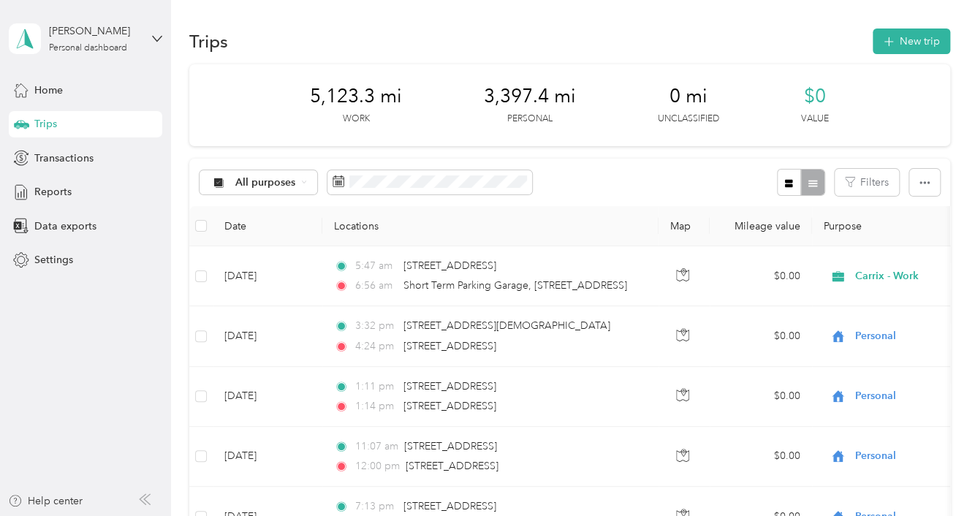
click at [42, 121] on span "Trips" at bounding box center [45, 123] width 23 height 15
click at [64, 89] on div "Home" at bounding box center [85, 90] width 153 height 26
